Goal: Information Seeking & Learning: Learn about a topic

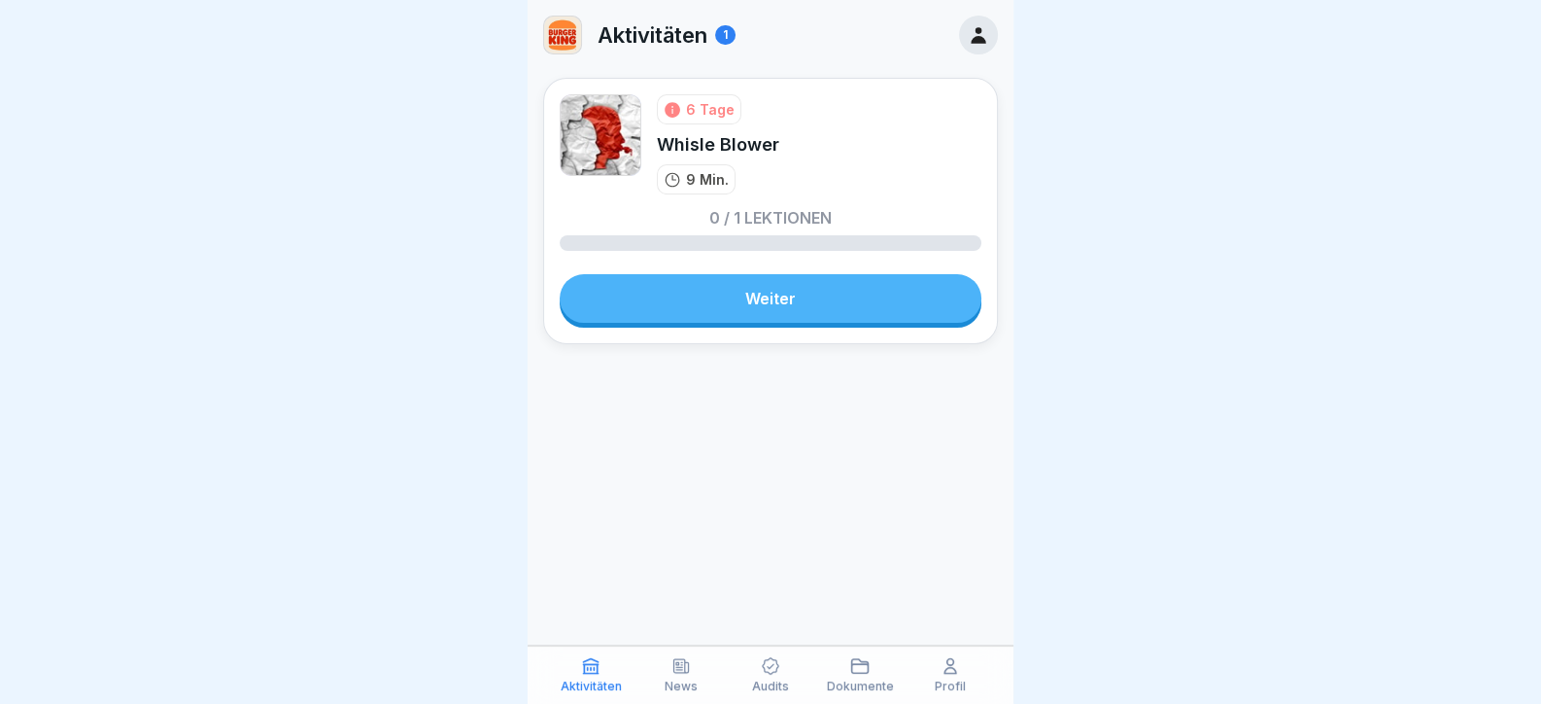
click at [753, 268] on div "6 Tage Whisle Blower 9 Min. 0 / 1 Lektionen Weiter" at bounding box center [770, 211] width 455 height 266
click at [758, 321] on link "Weiter" at bounding box center [771, 298] width 422 height 49
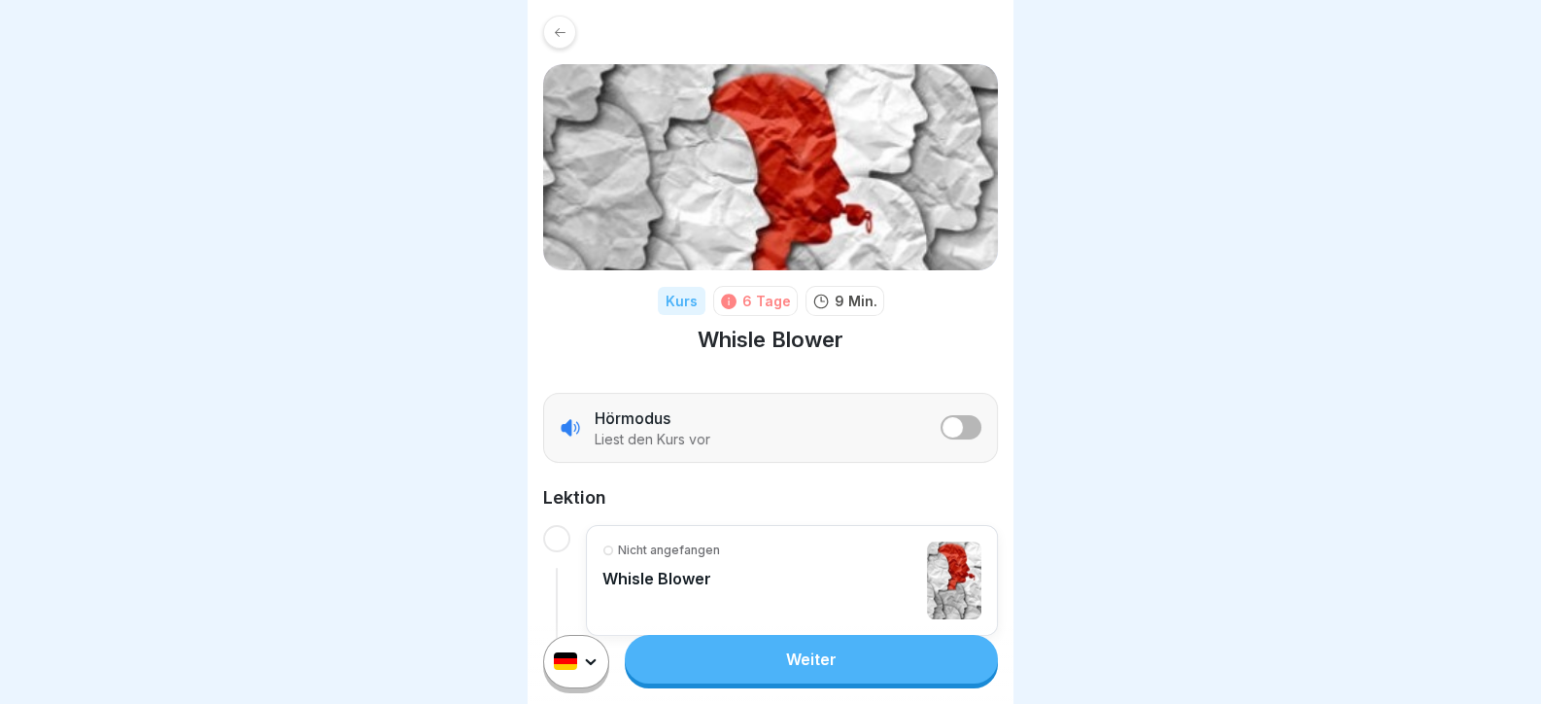
click at [847, 659] on link "Weiter" at bounding box center [811, 659] width 373 height 49
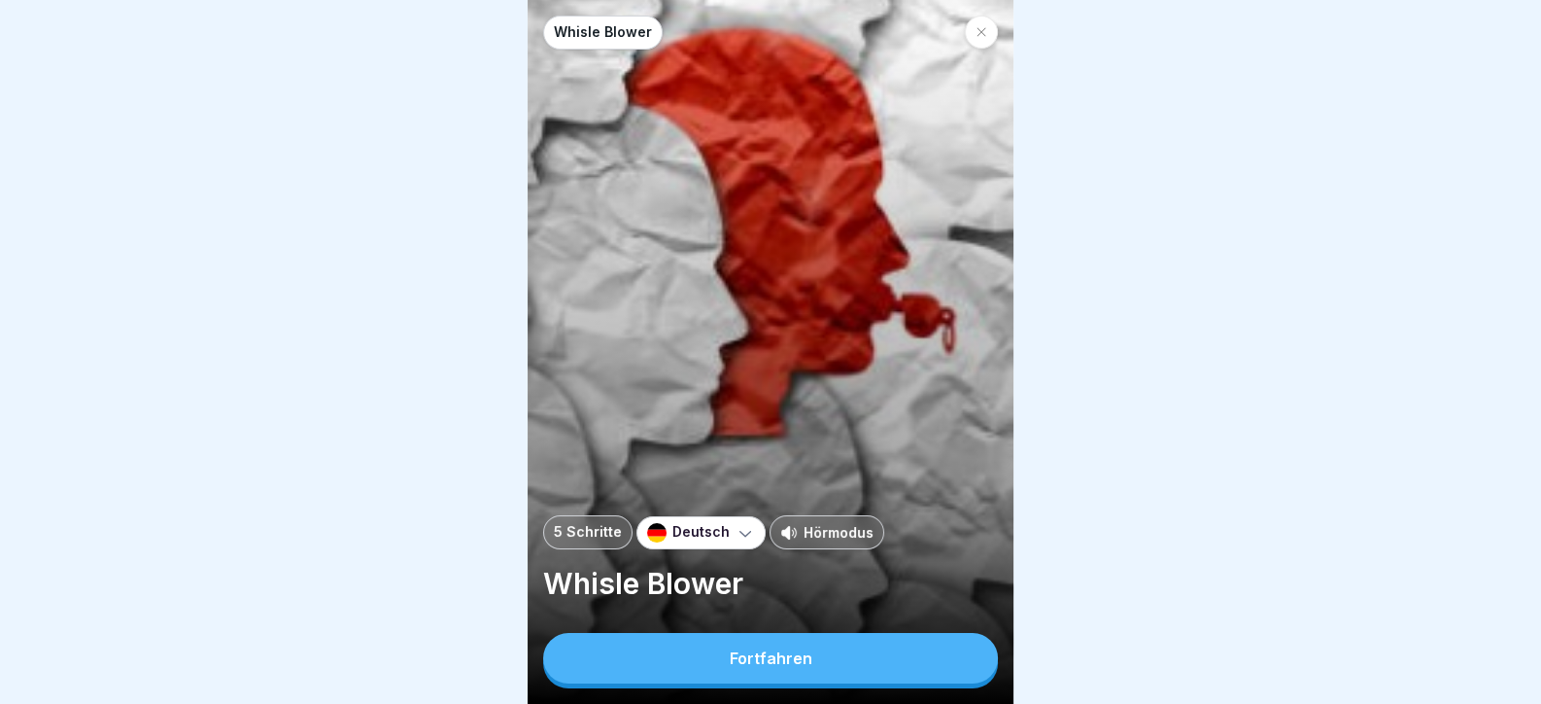
click at [851, 670] on button "Fortfahren" at bounding box center [770, 658] width 455 height 51
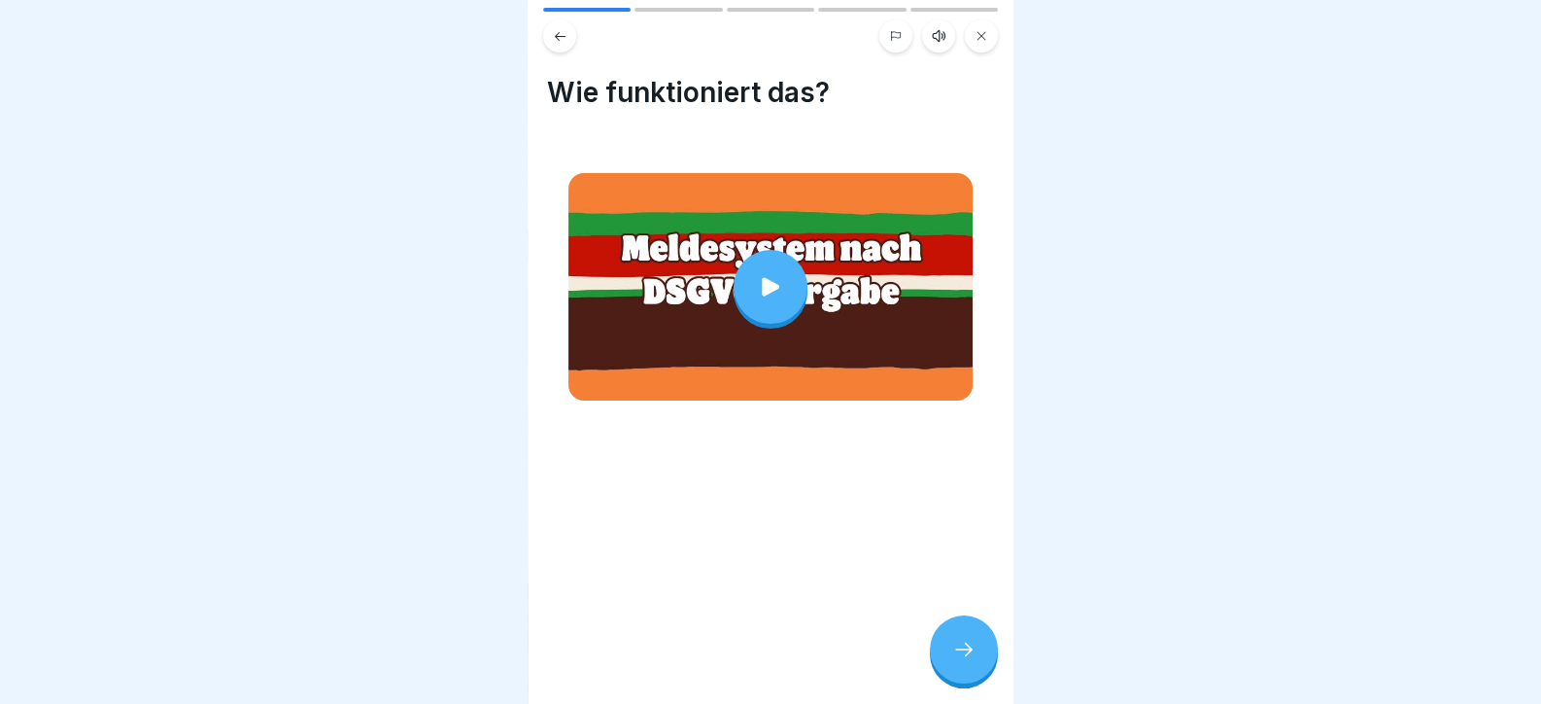
click at [757, 282] on icon at bounding box center [770, 286] width 27 height 27
click at [948, 645] on div at bounding box center [964, 649] width 68 height 68
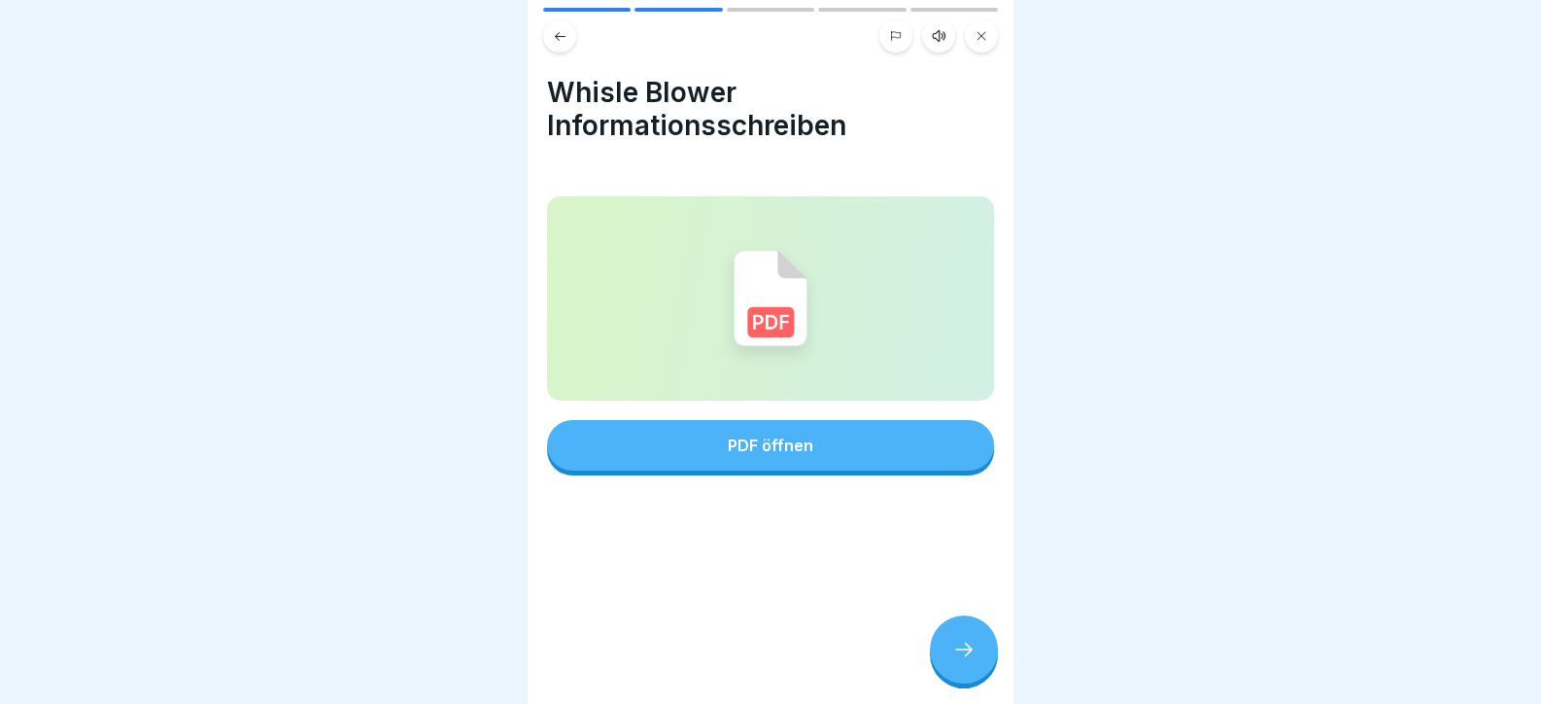
click at [837, 409] on div "PDF öffnen" at bounding box center [770, 335] width 447 height 279
click at [836, 437] on button "PDF öffnen" at bounding box center [770, 445] width 447 height 51
click at [974, 681] on div at bounding box center [964, 649] width 68 height 68
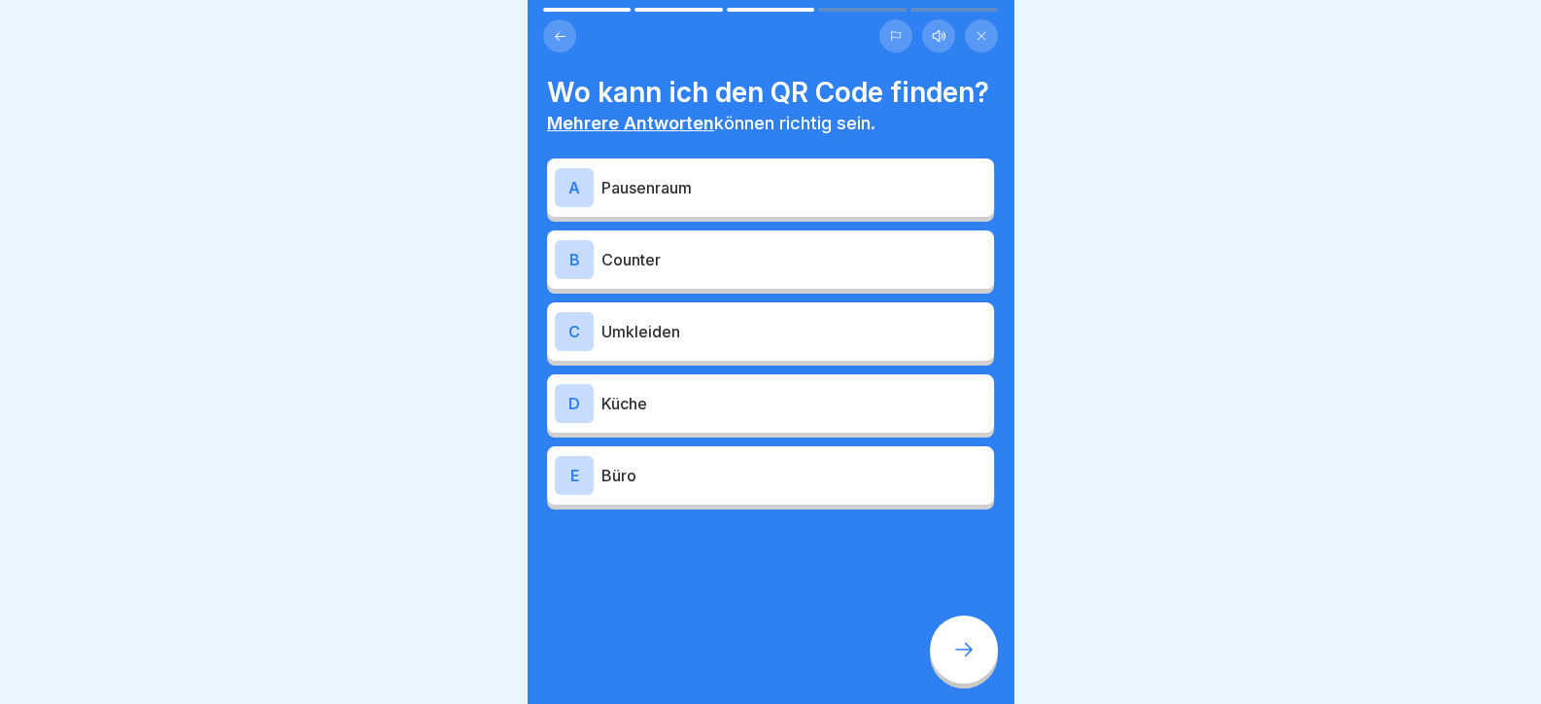
click at [662, 199] on p "Pausenraum" at bounding box center [794, 187] width 385 height 23
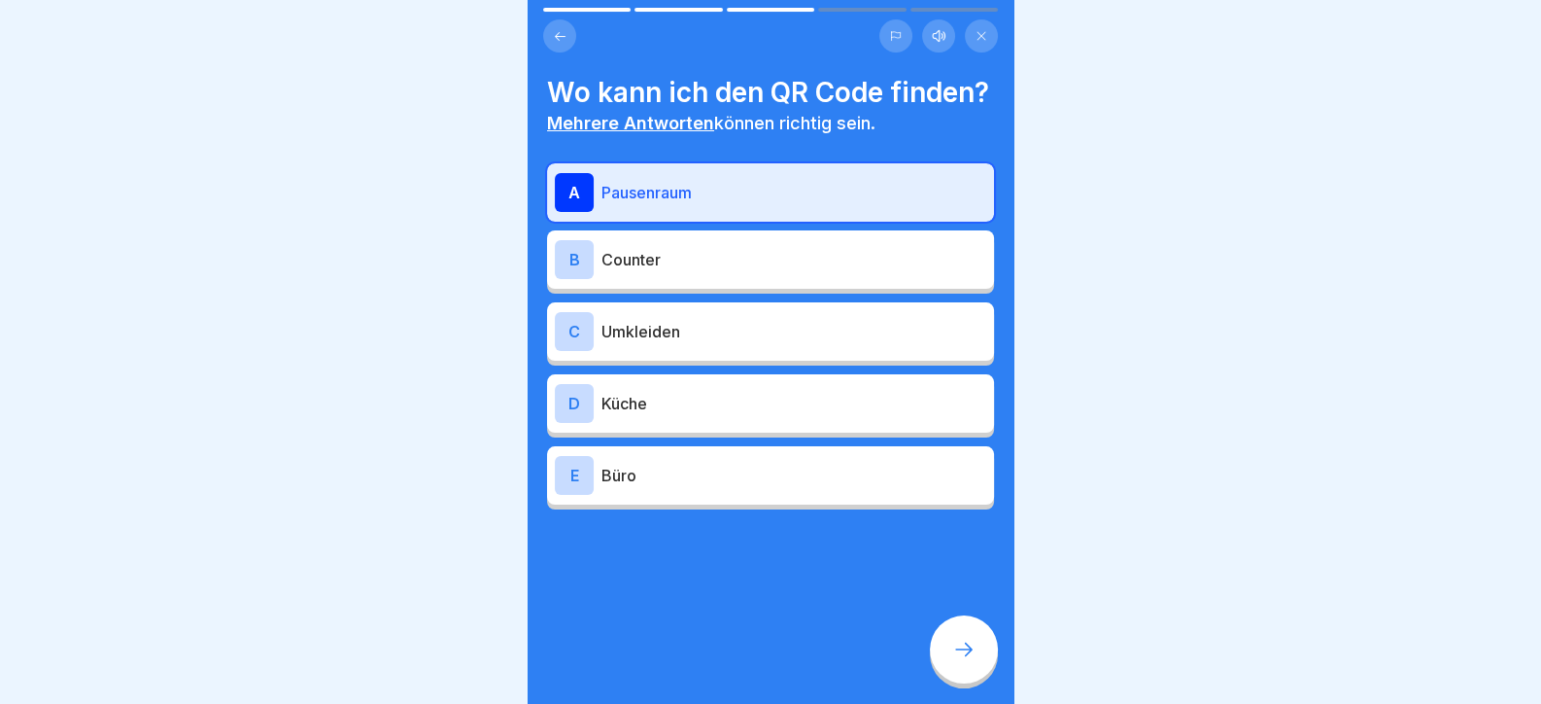
click at [706, 351] on div "C Umkleiden" at bounding box center [770, 331] width 431 height 39
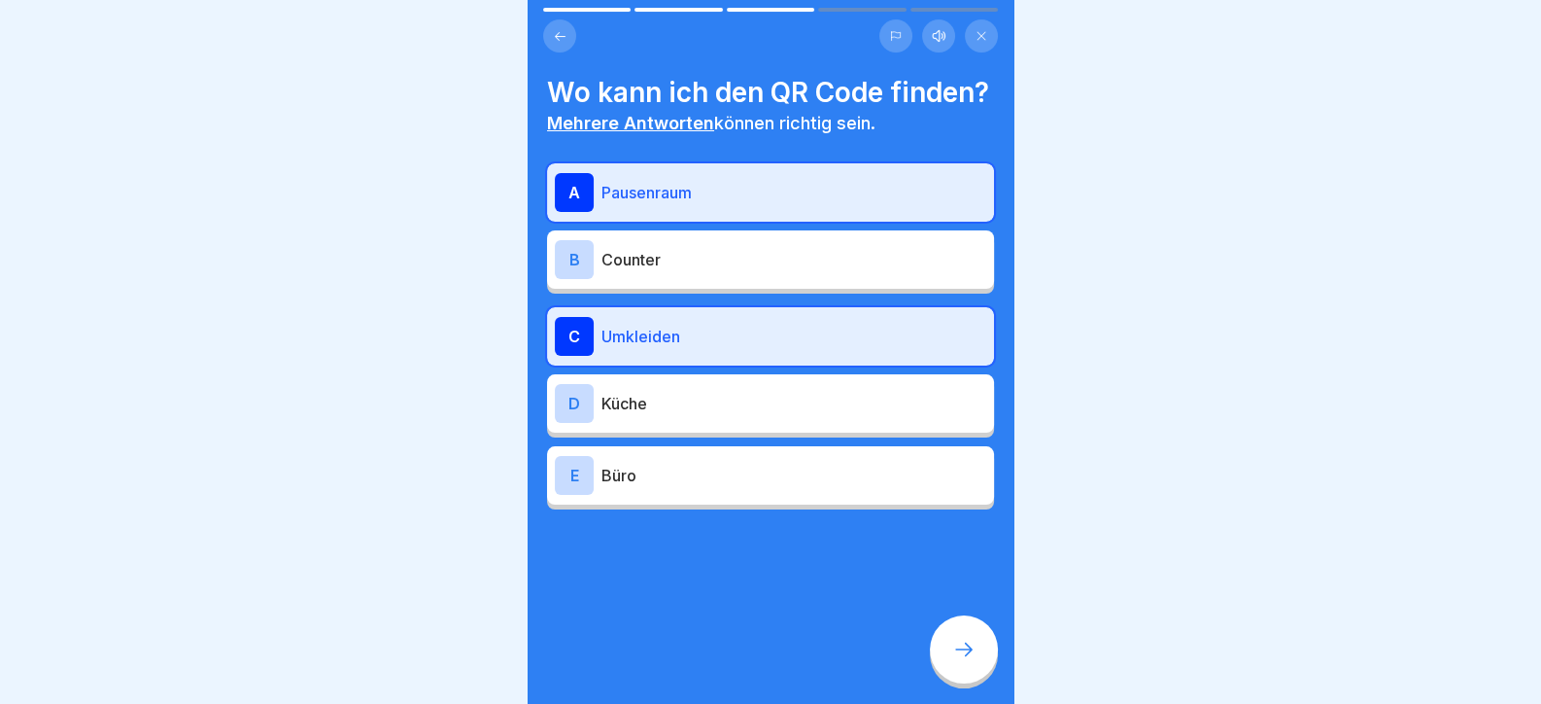
click at [709, 487] on p "Büro" at bounding box center [794, 475] width 385 height 23
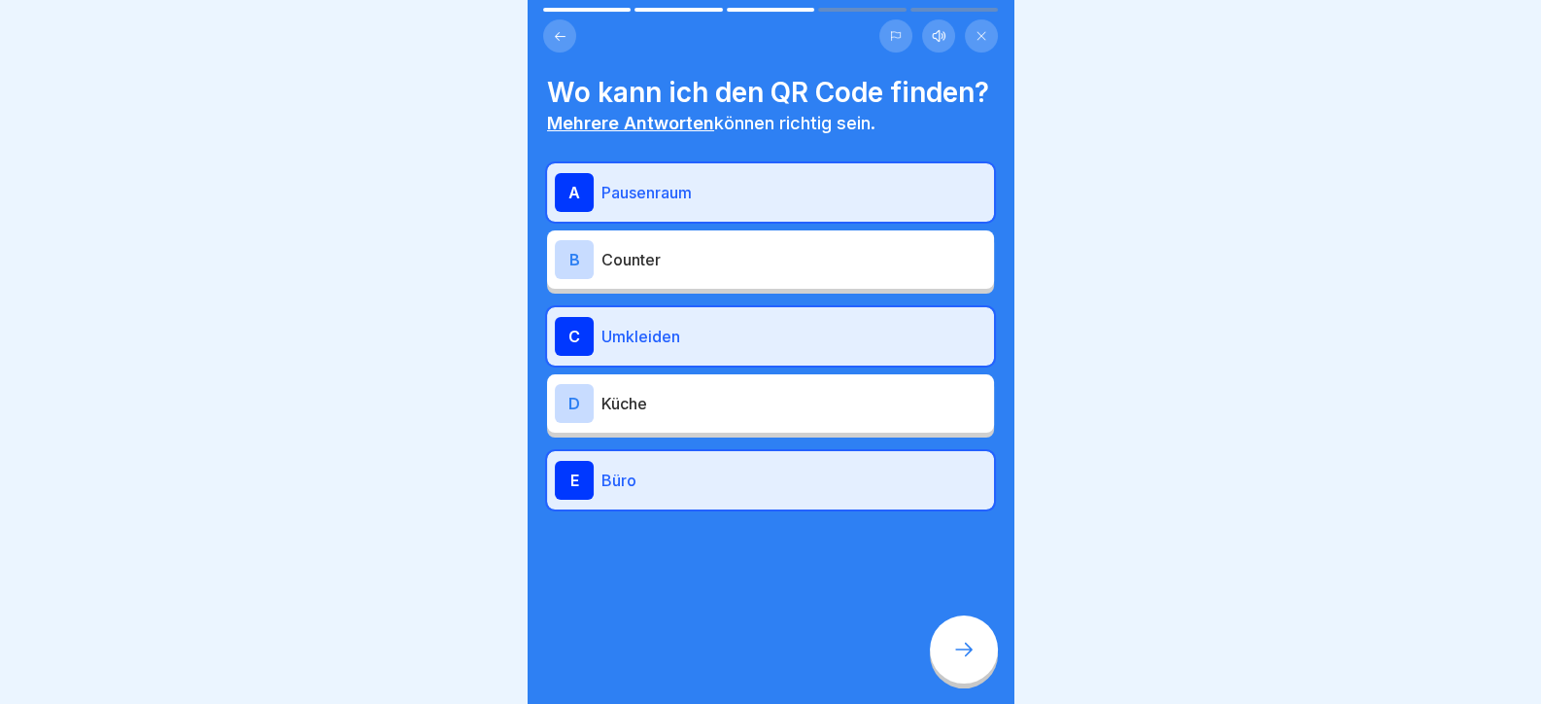
click at [967, 660] on icon at bounding box center [963, 648] width 23 height 23
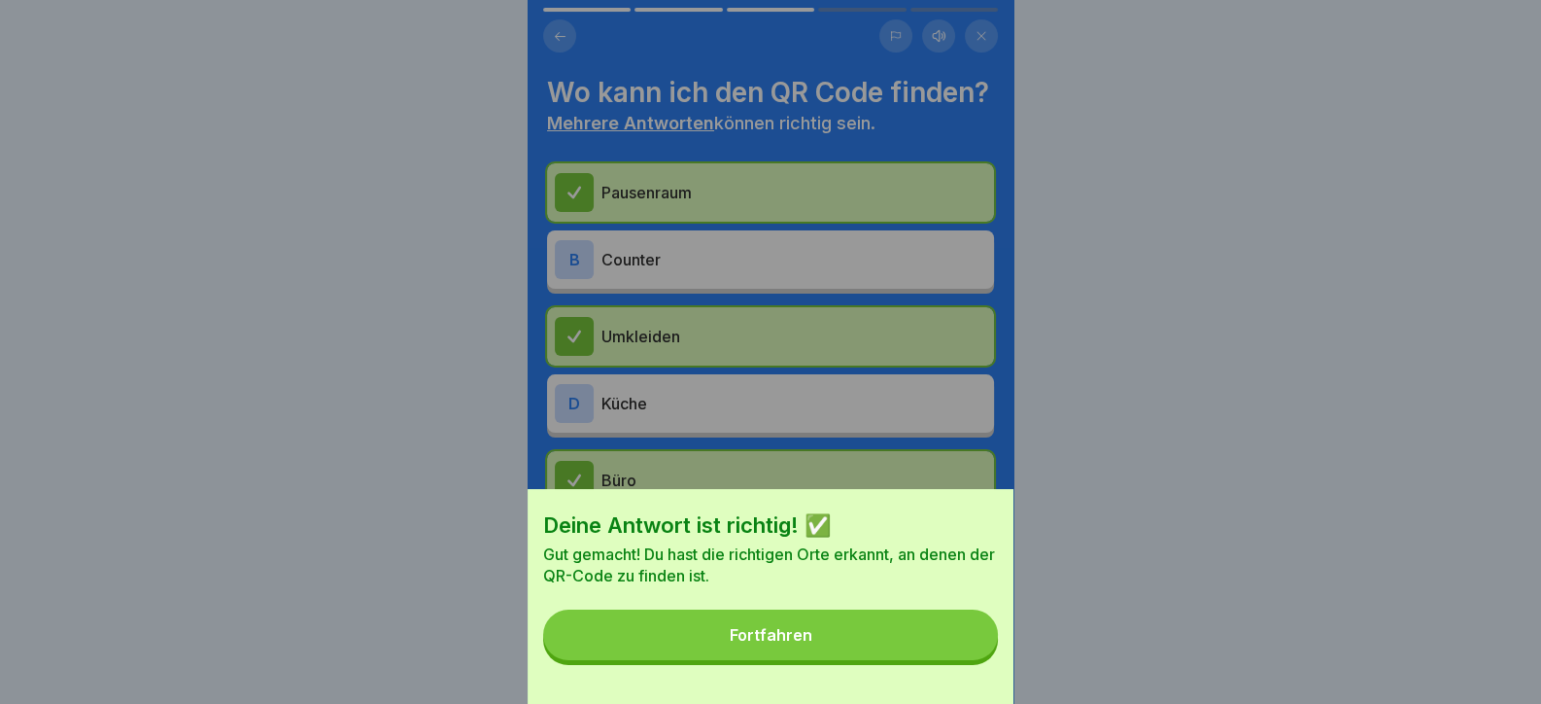
click at [953, 656] on button "Fortfahren" at bounding box center [770, 634] width 455 height 51
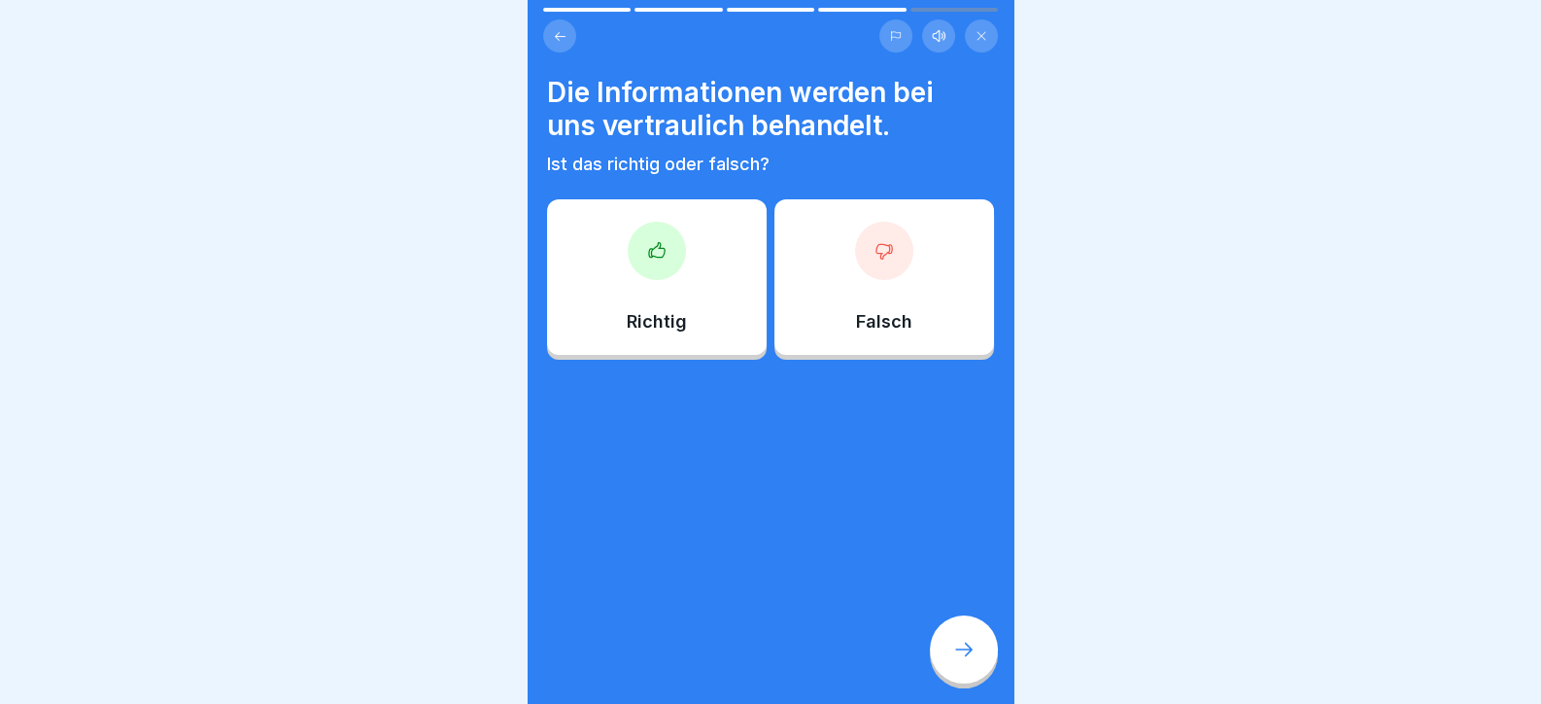
click at [736, 310] on div "Richtig" at bounding box center [657, 276] width 220 height 155
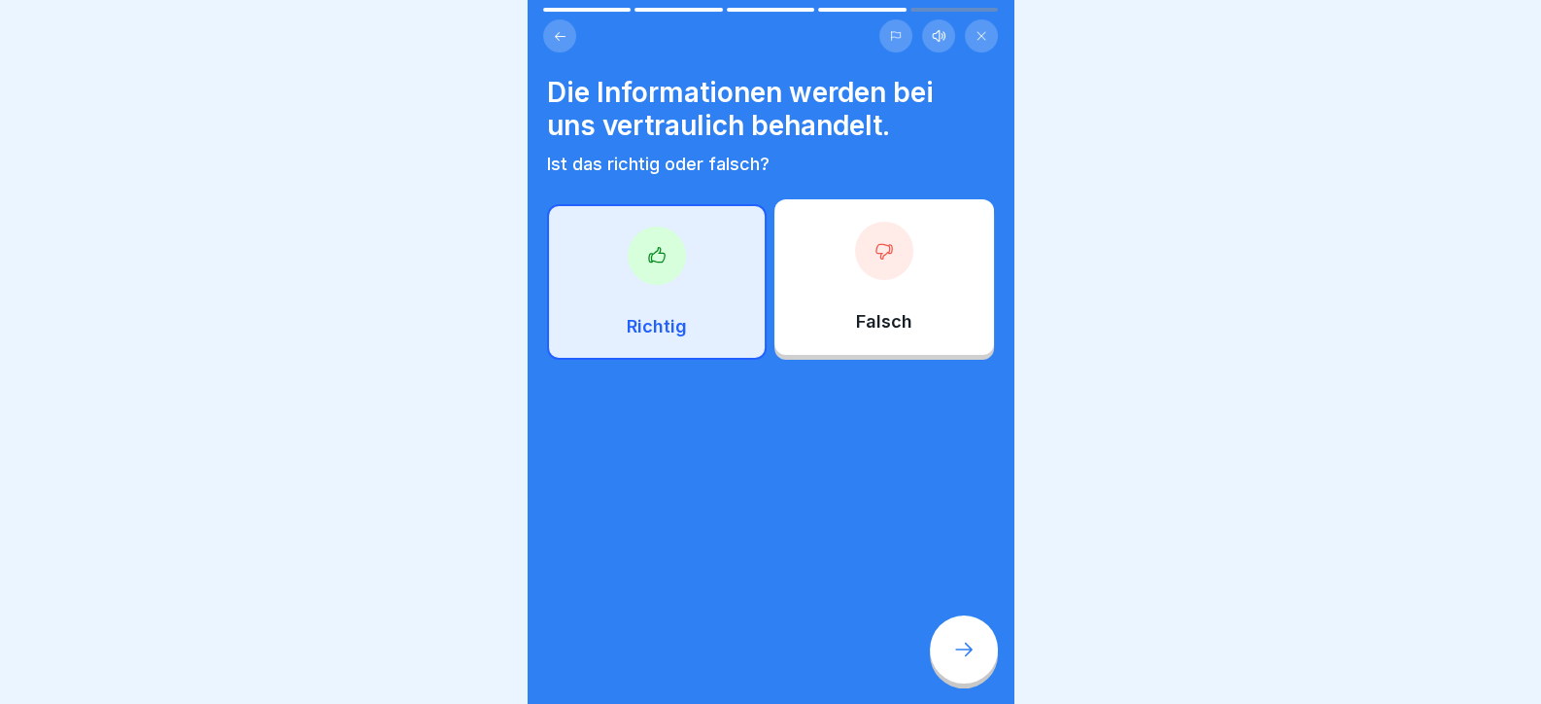
click at [947, 678] on div at bounding box center [964, 649] width 68 height 68
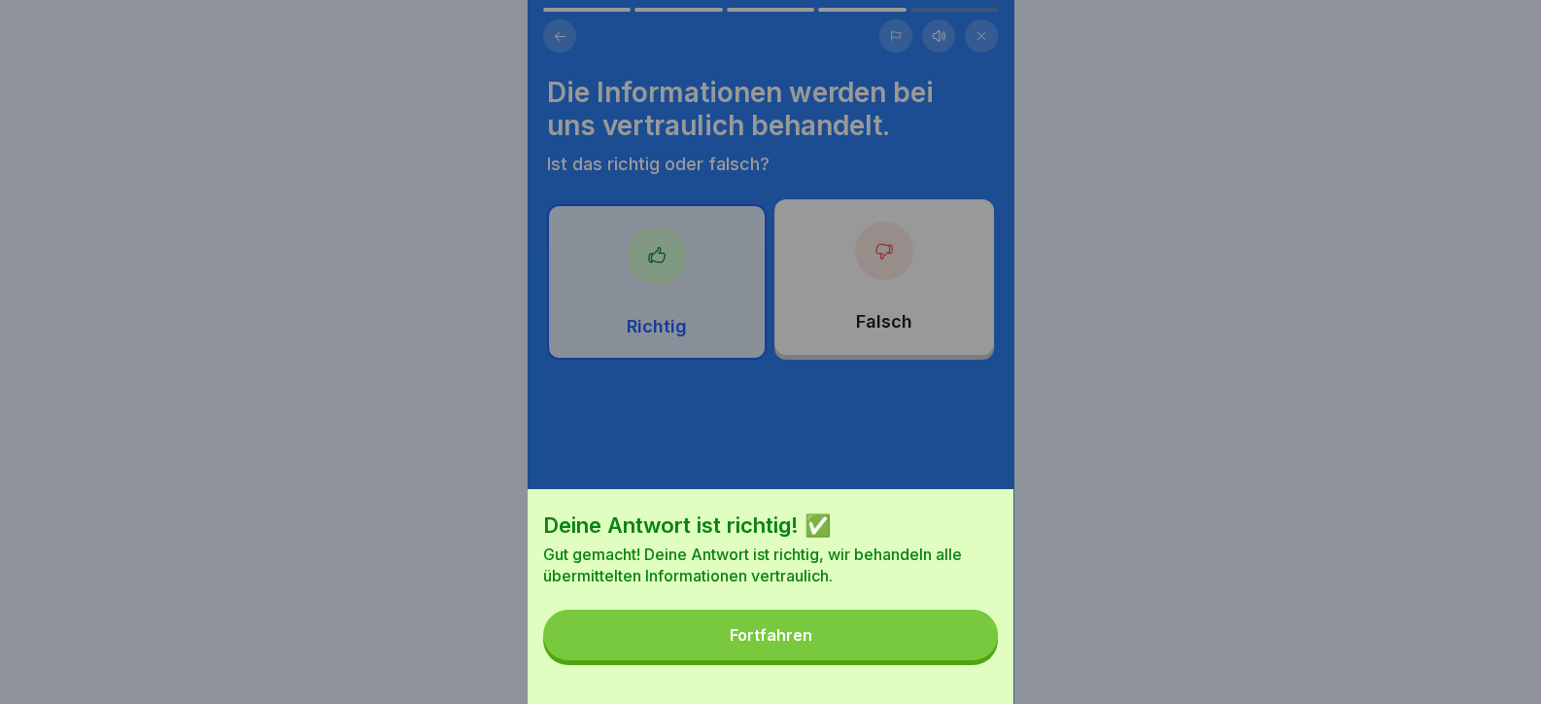
click at [954, 660] on button "Fortfahren" at bounding box center [770, 634] width 455 height 51
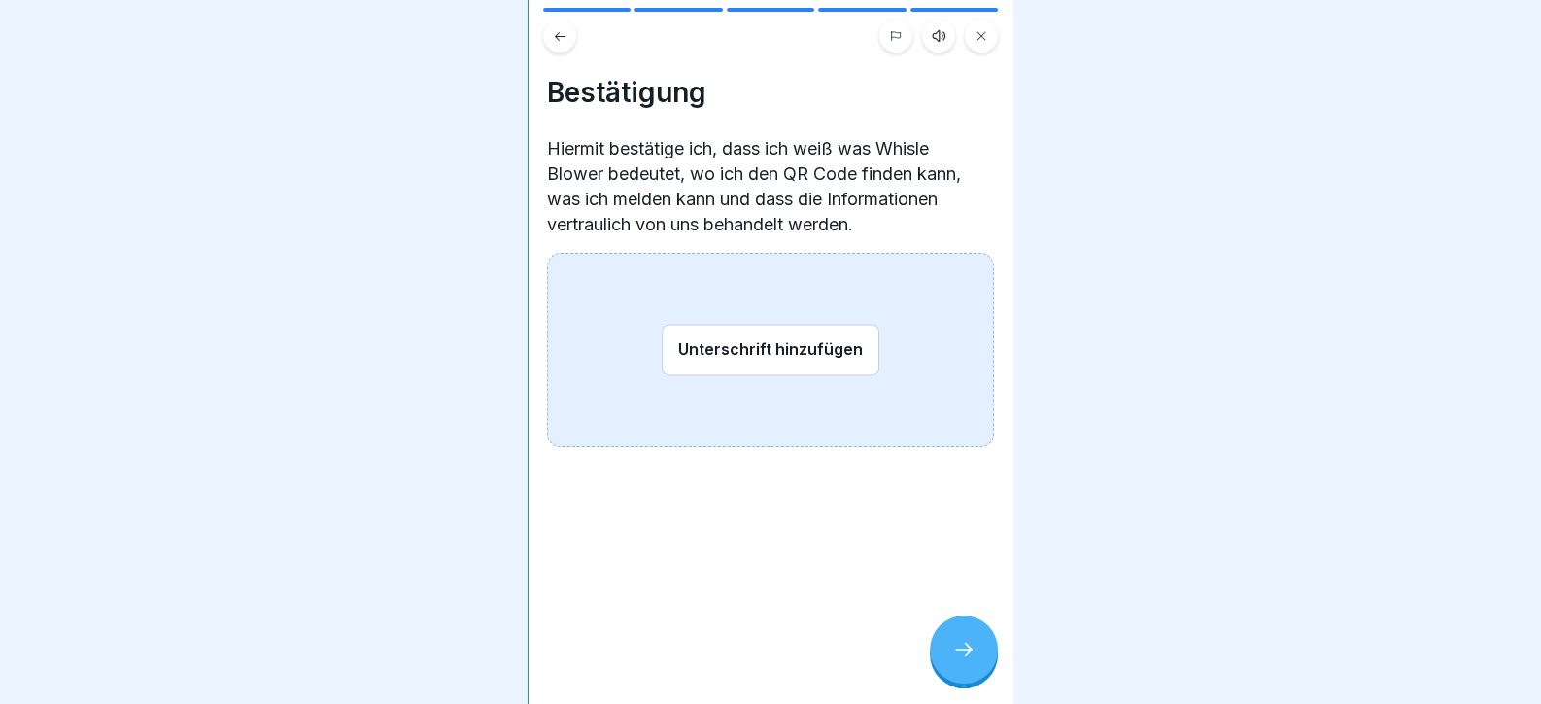
click at [963, 661] on icon at bounding box center [963, 648] width 23 height 23
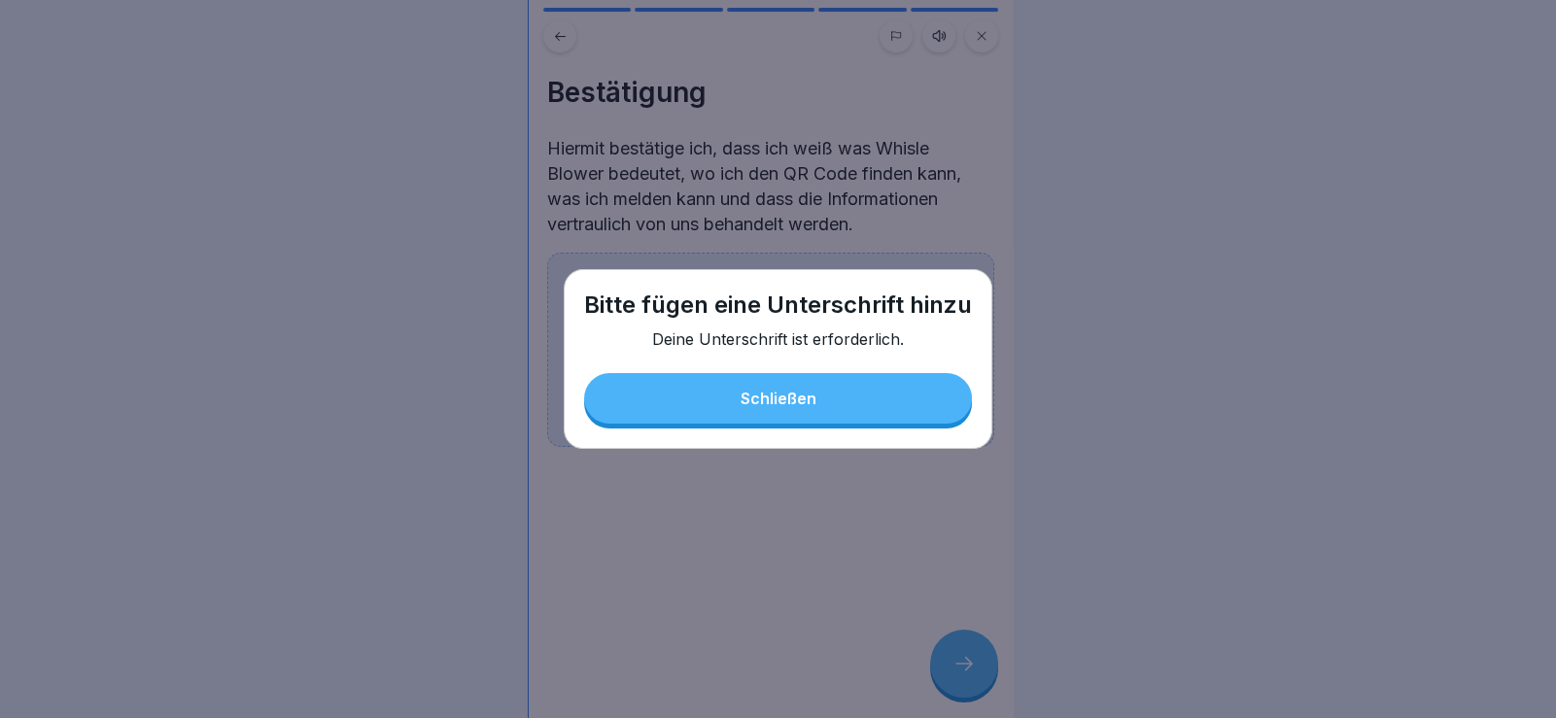
click at [760, 395] on div "Schließen" at bounding box center [778, 398] width 76 height 17
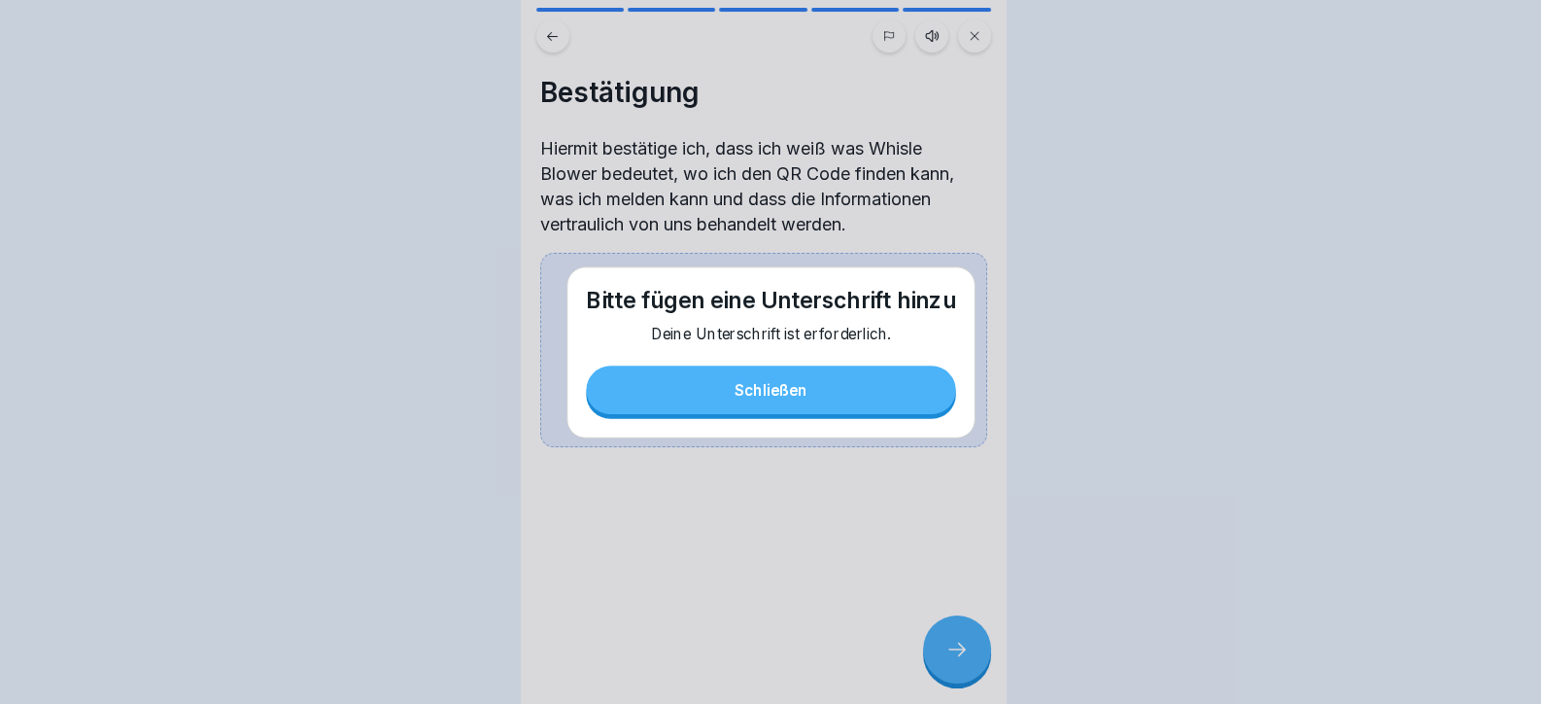
click at [752, 372] on button "Unterschrift hinzufügen" at bounding box center [764, 350] width 218 height 52
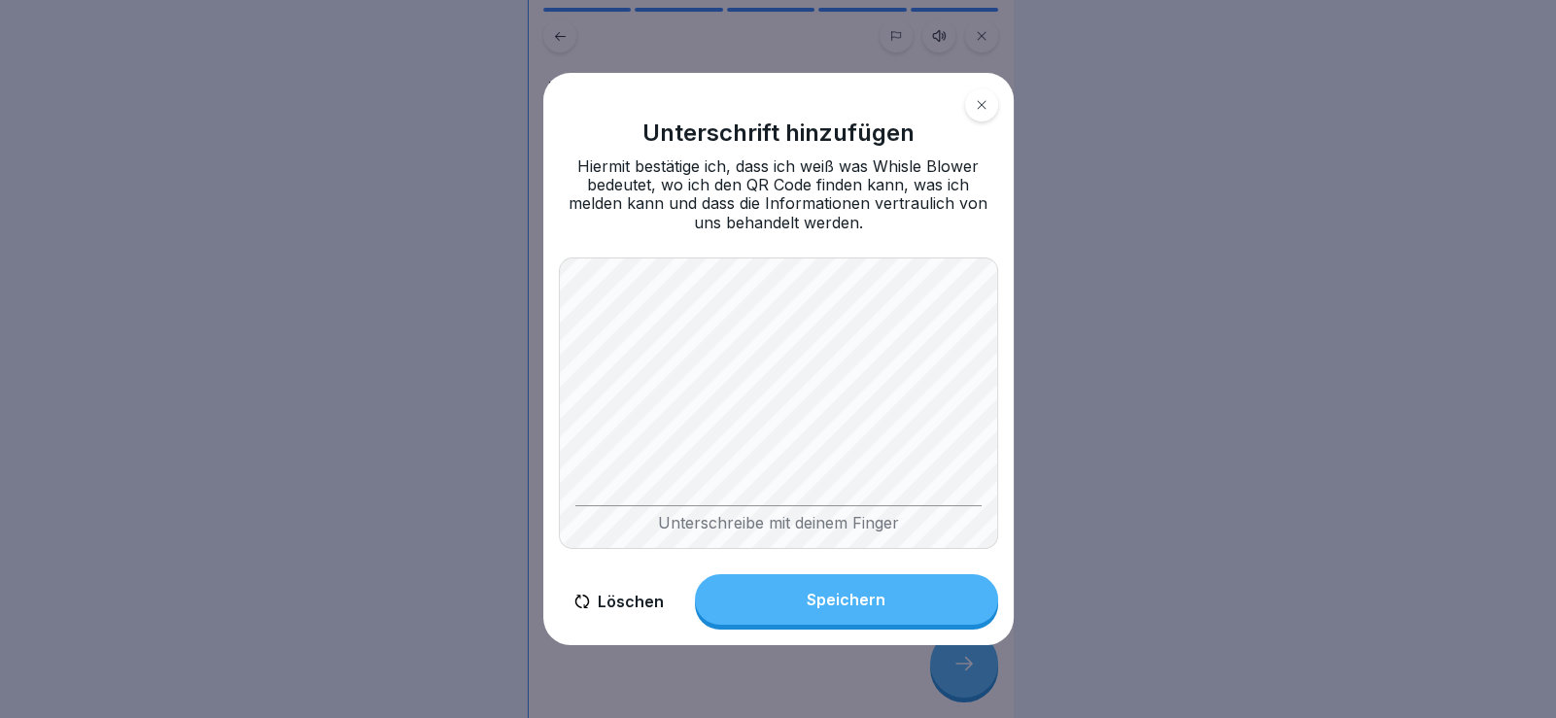
click at [869, 592] on div "Speichern" at bounding box center [846, 599] width 79 height 17
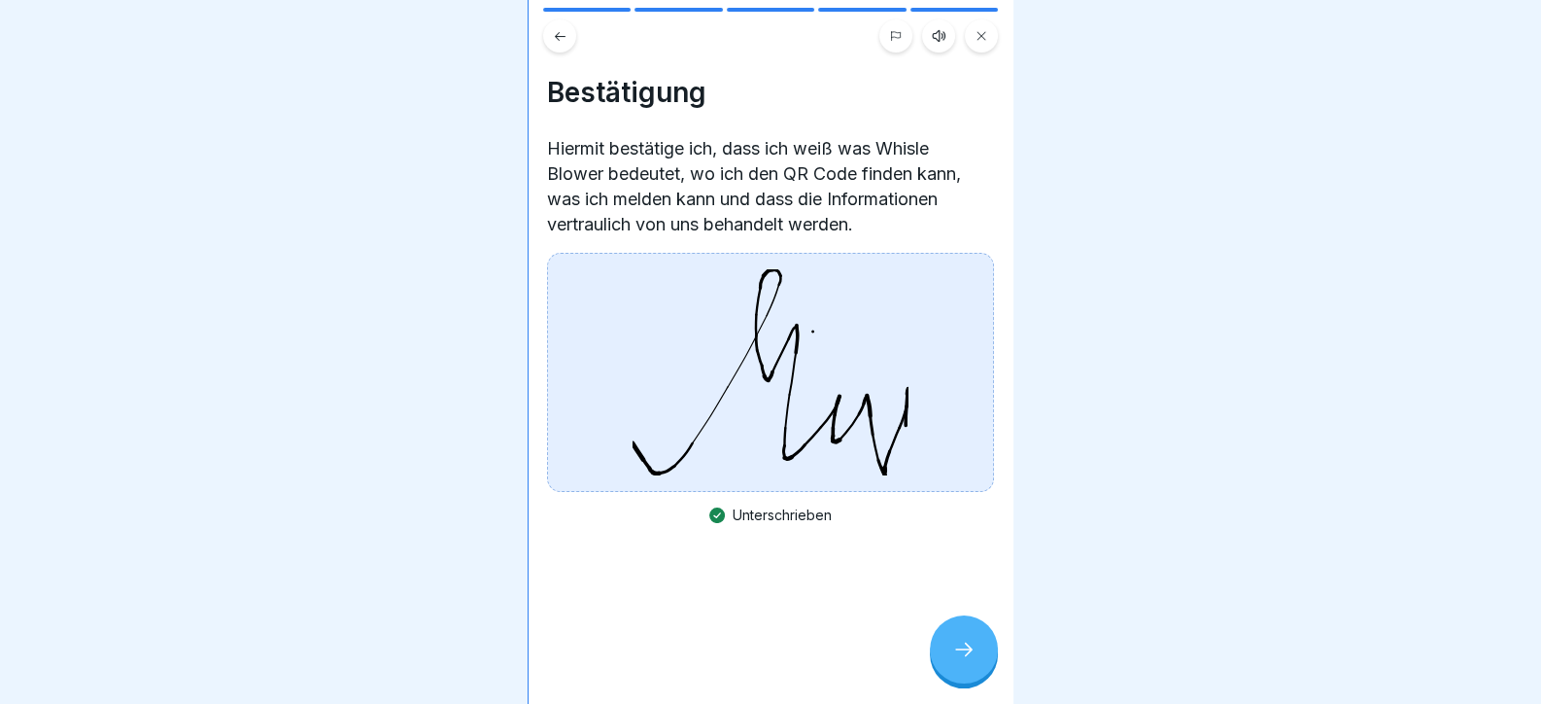
click at [954, 647] on div at bounding box center [964, 649] width 68 height 68
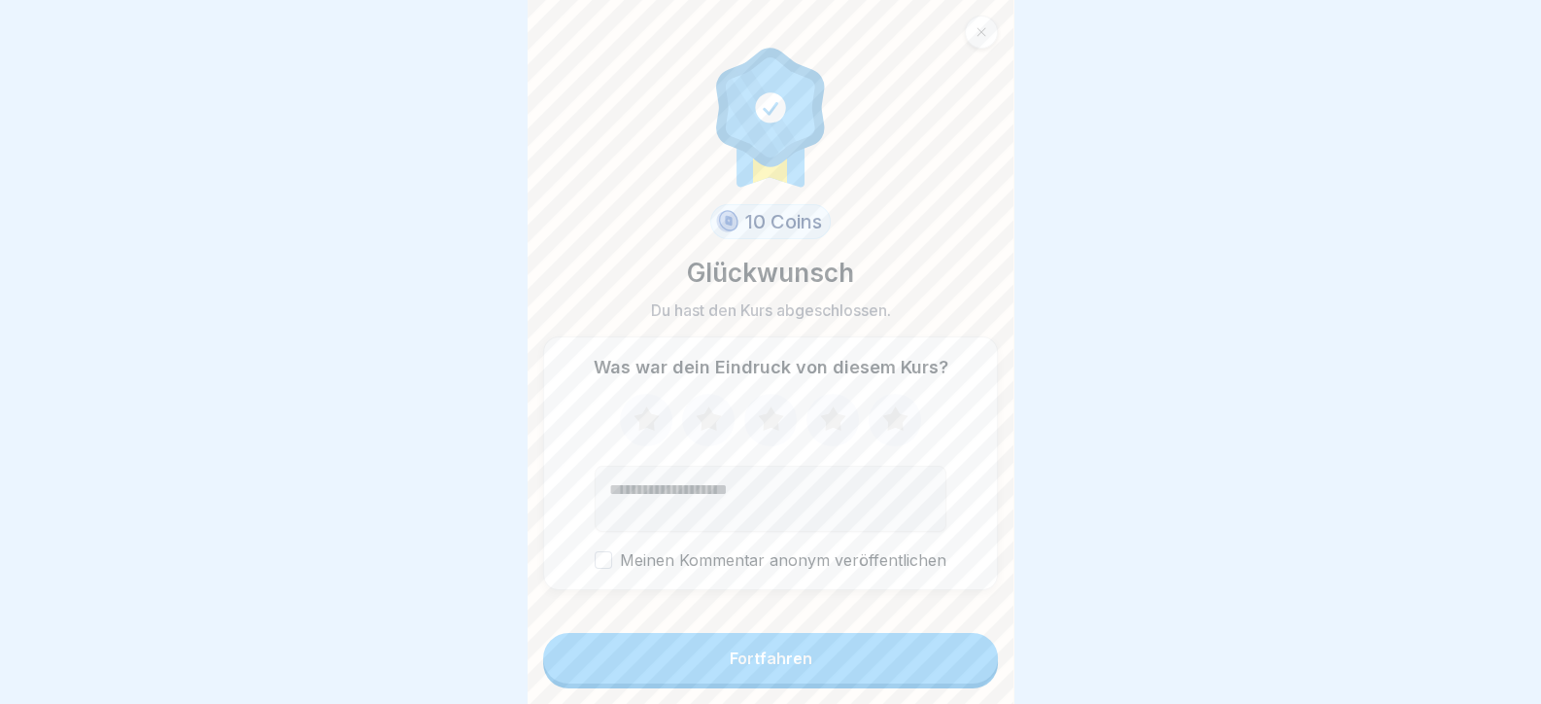
click at [955, 660] on button "Fortfahren" at bounding box center [770, 658] width 455 height 51
click at [656, 656] on button "Fortfahren" at bounding box center [770, 658] width 455 height 51
click at [813, 688] on div "Fortfahren" at bounding box center [770, 660] width 455 height 55
click at [811, 683] on button "Fortfahren" at bounding box center [770, 658] width 455 height 51
